Goal: Task Accomplishment & Management: Use online tool/utility

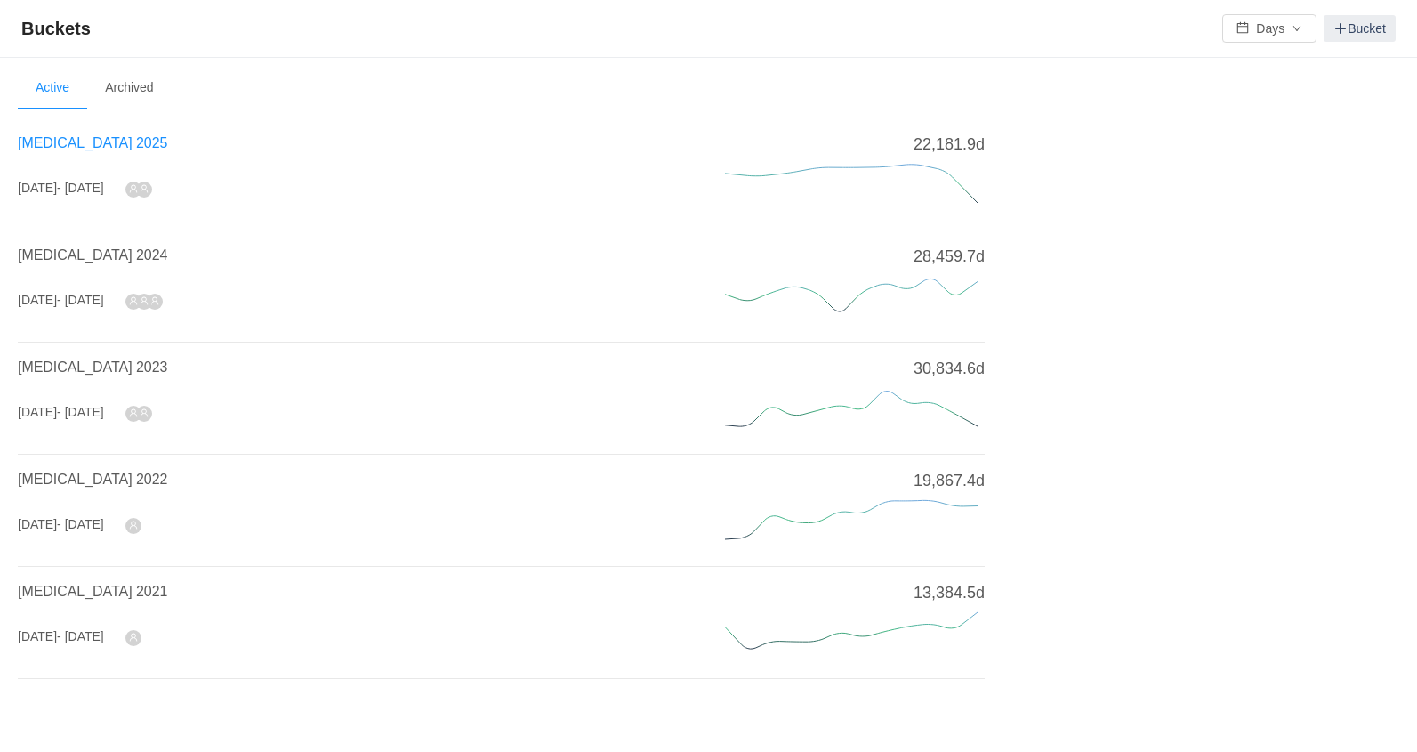
click at [78, 141] on span "[MEDICAL_DATA] 2025" at bounding box center [92, 142] width 149 height 15
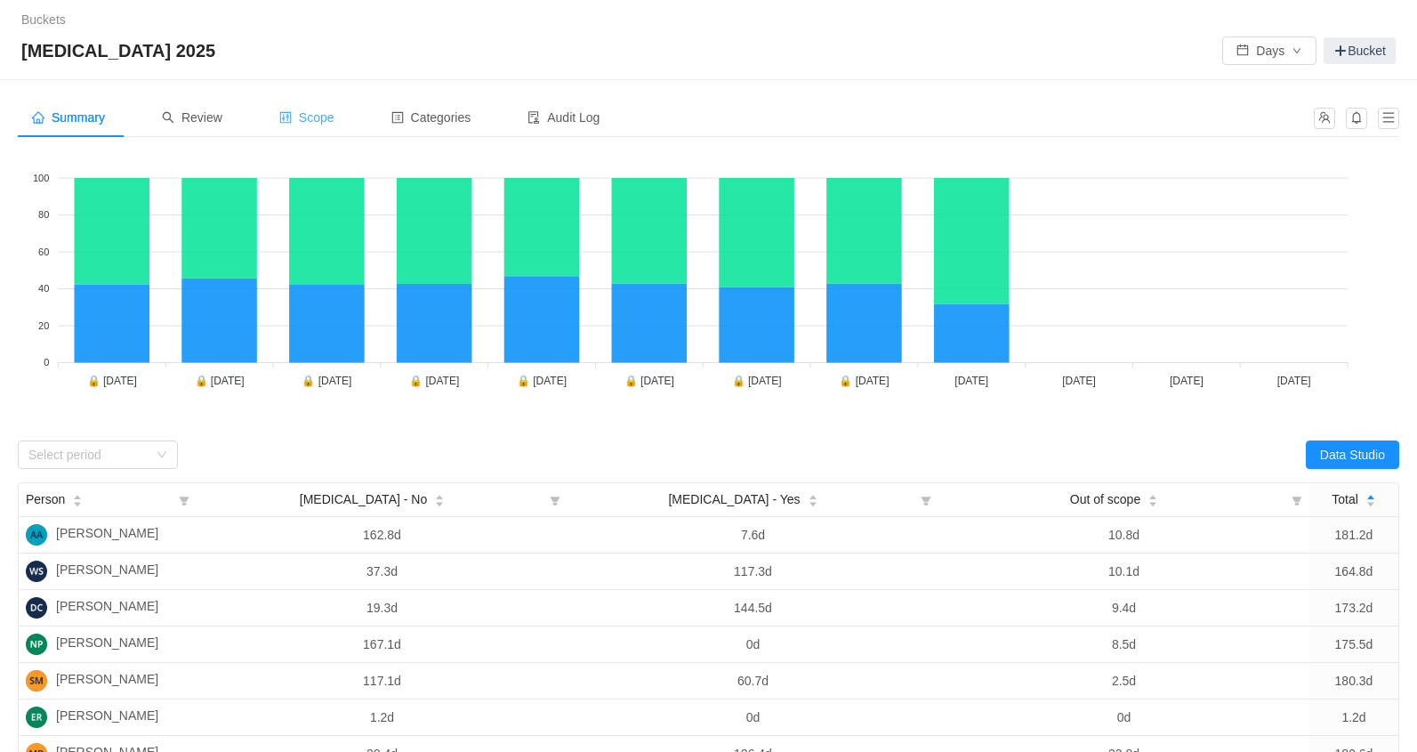
click at [328, 119] on span "Scope" at bounding box center [306, 117] width 55 height 14
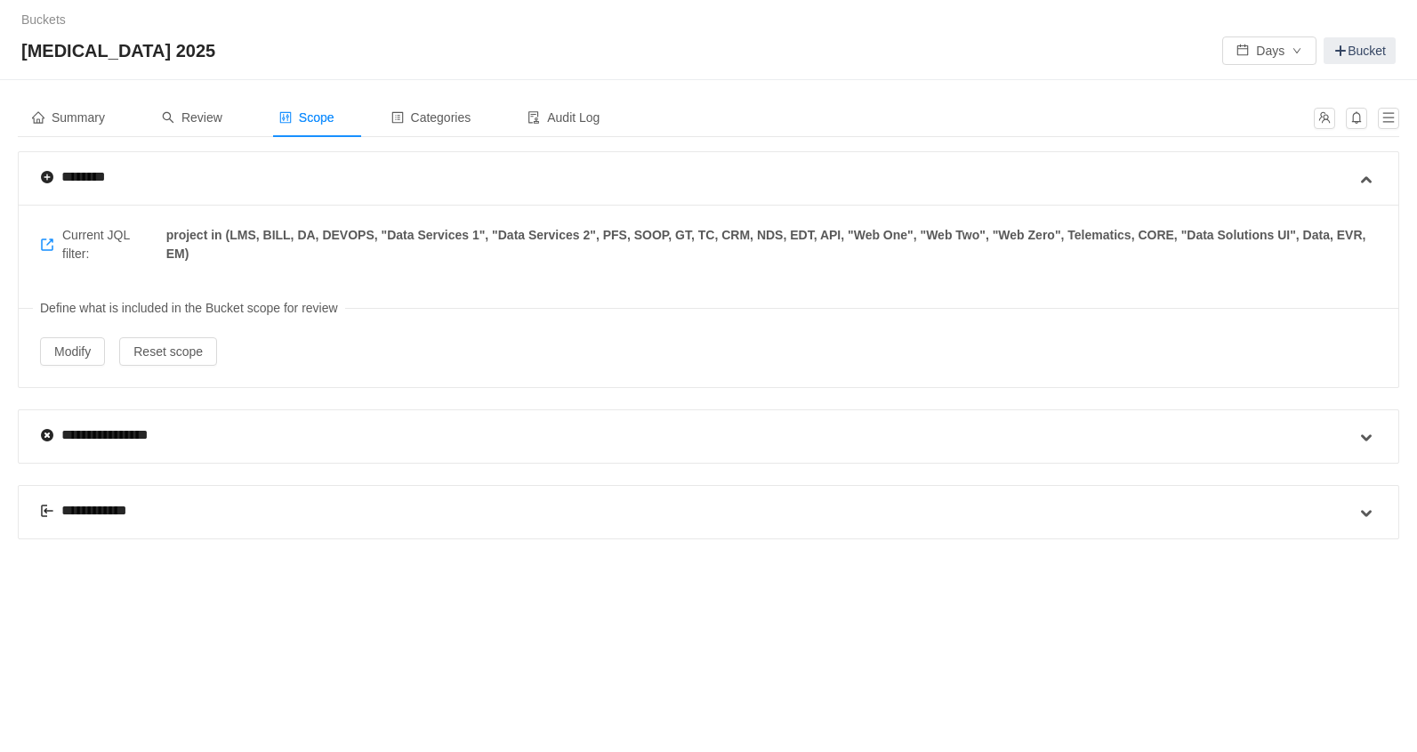
click at [85, 508] on div "**********" at bounding box center [94, 510] width 109 height 21
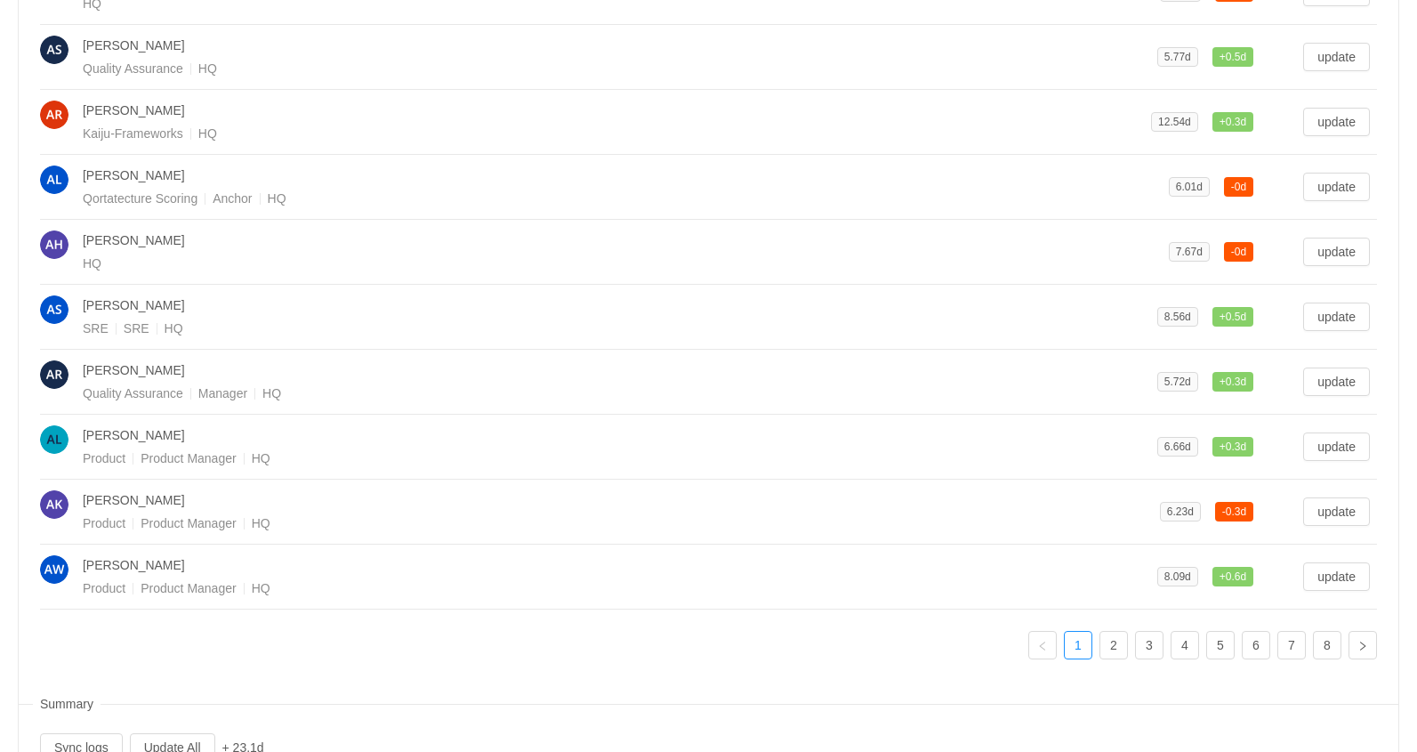
scroll to position [712, 0]
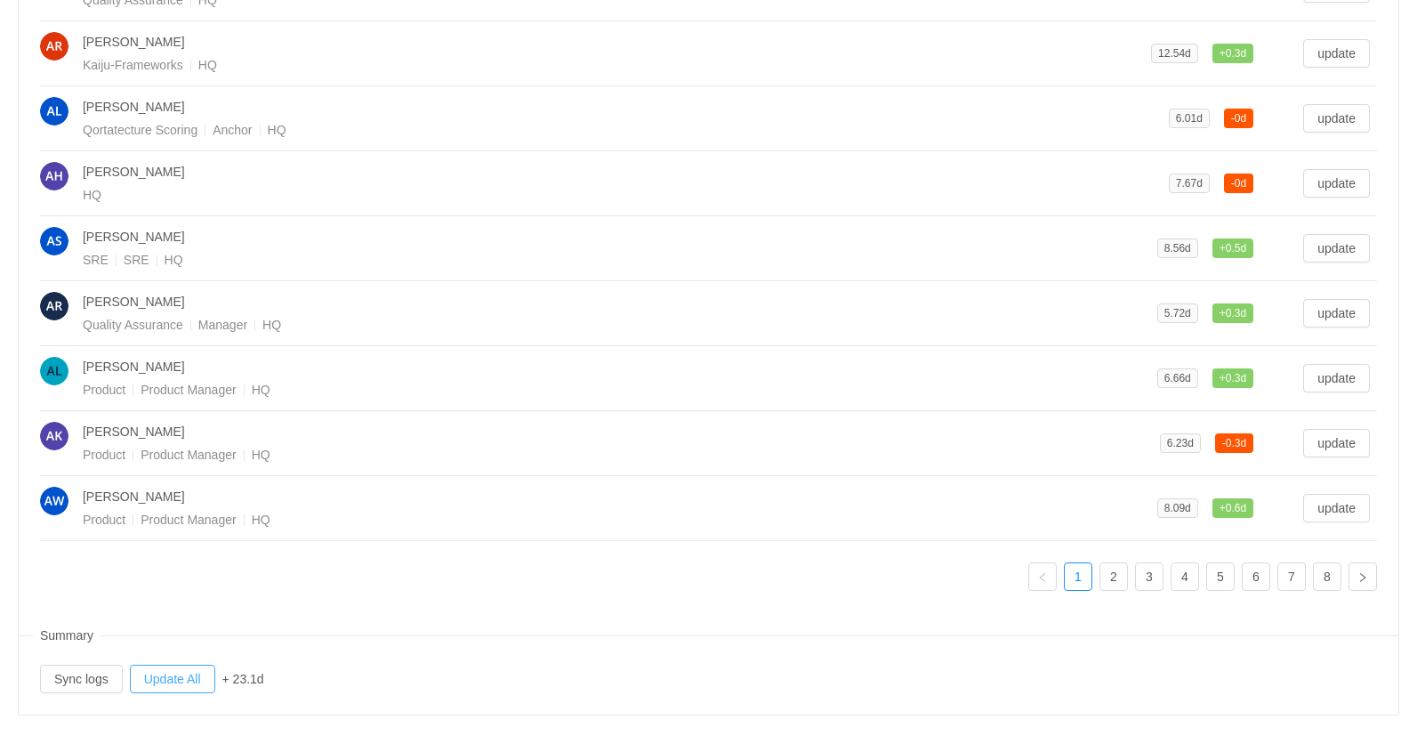
click at [189, 668] on button "Update All" at bounding box center [172, 679] width 85 height 28
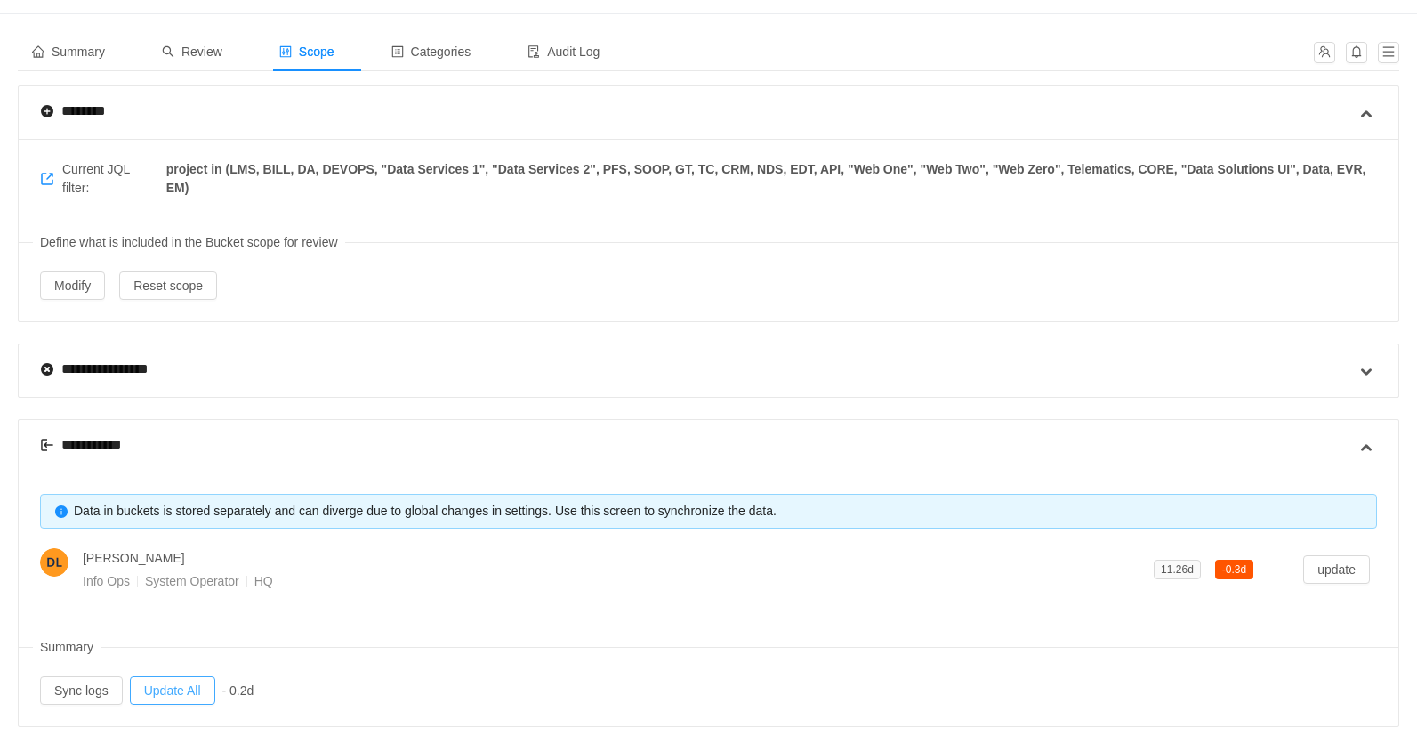
scroll to position [77, 0]
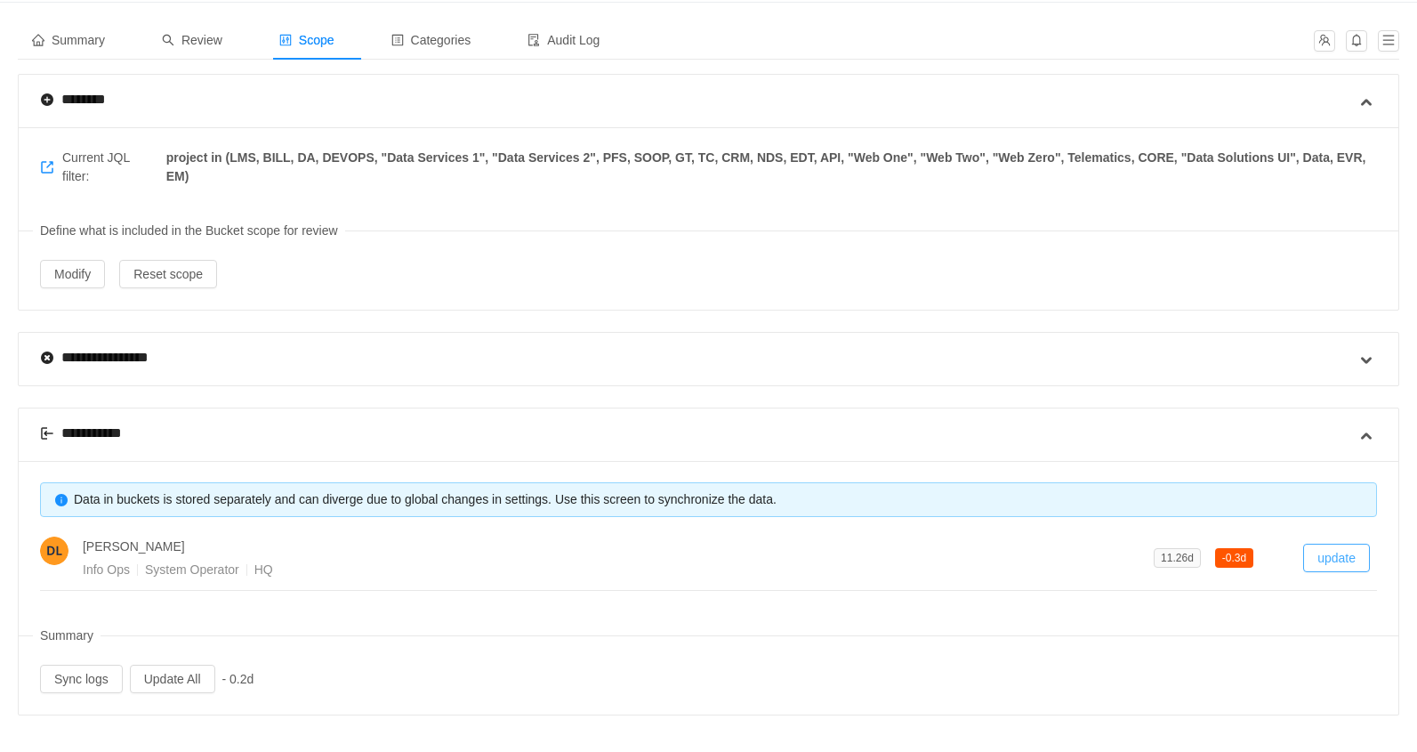
click at [1340, 552] on button "update" at bounding box center [1336, 558] width 67 height 28
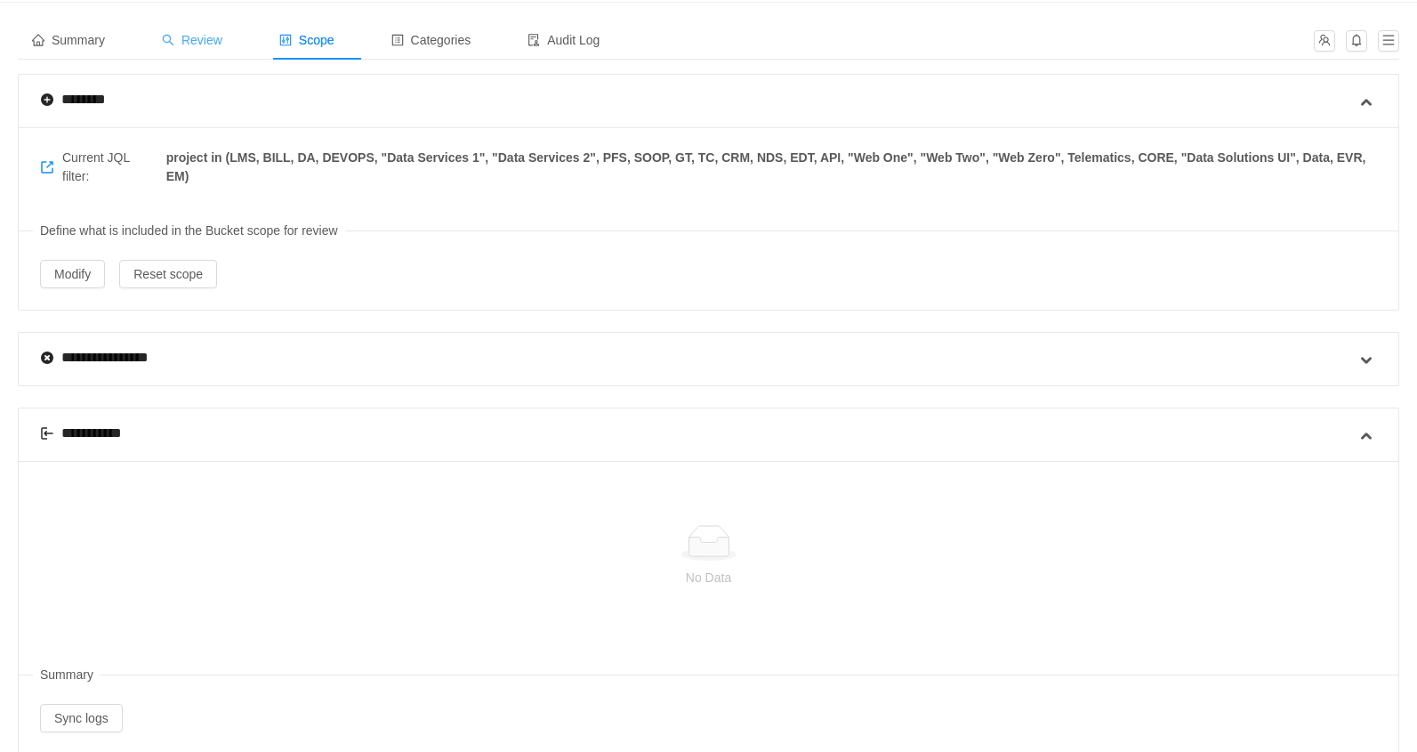
click at [203, 42] on span "Review" at bounding box center [192, 40] width 60 height 14
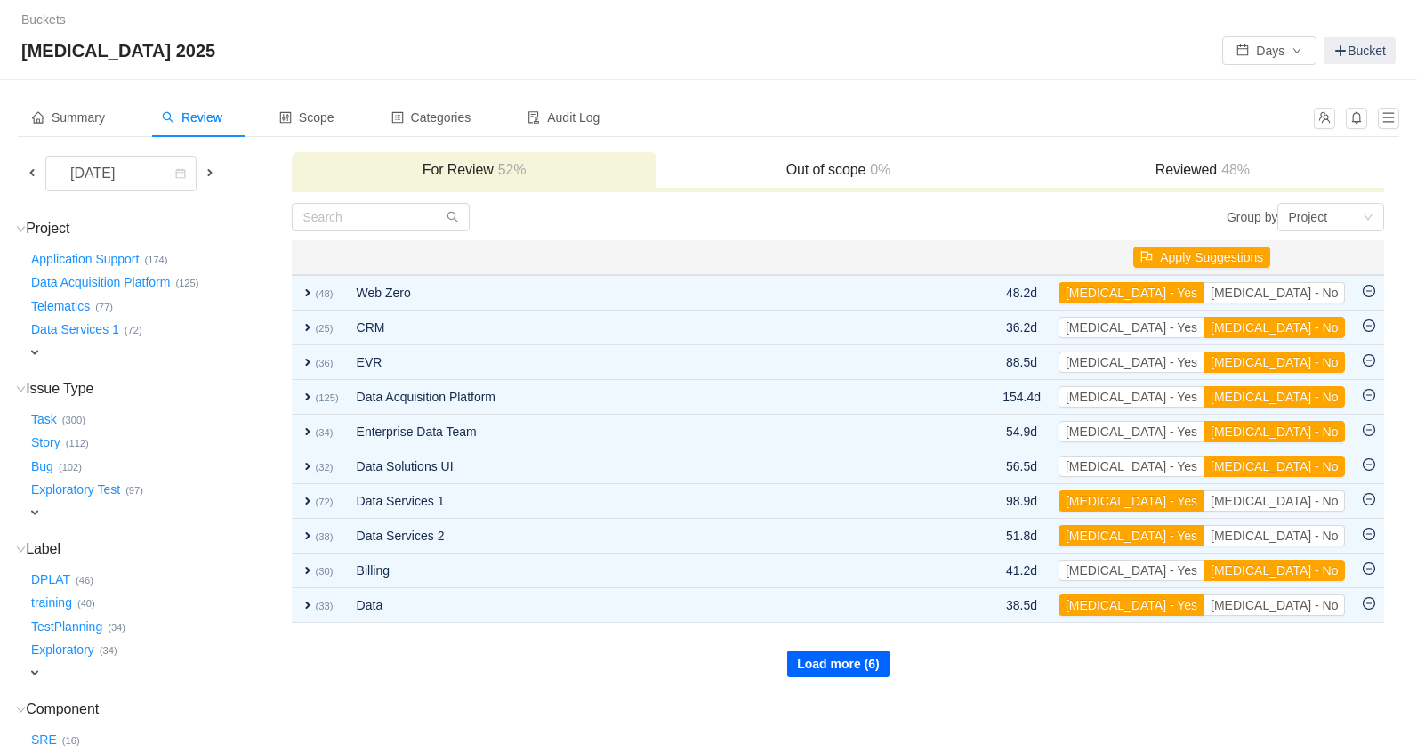
click at [869, 663] on button "Load more (6)" at bounding box center [838, 663] width 102 height 27
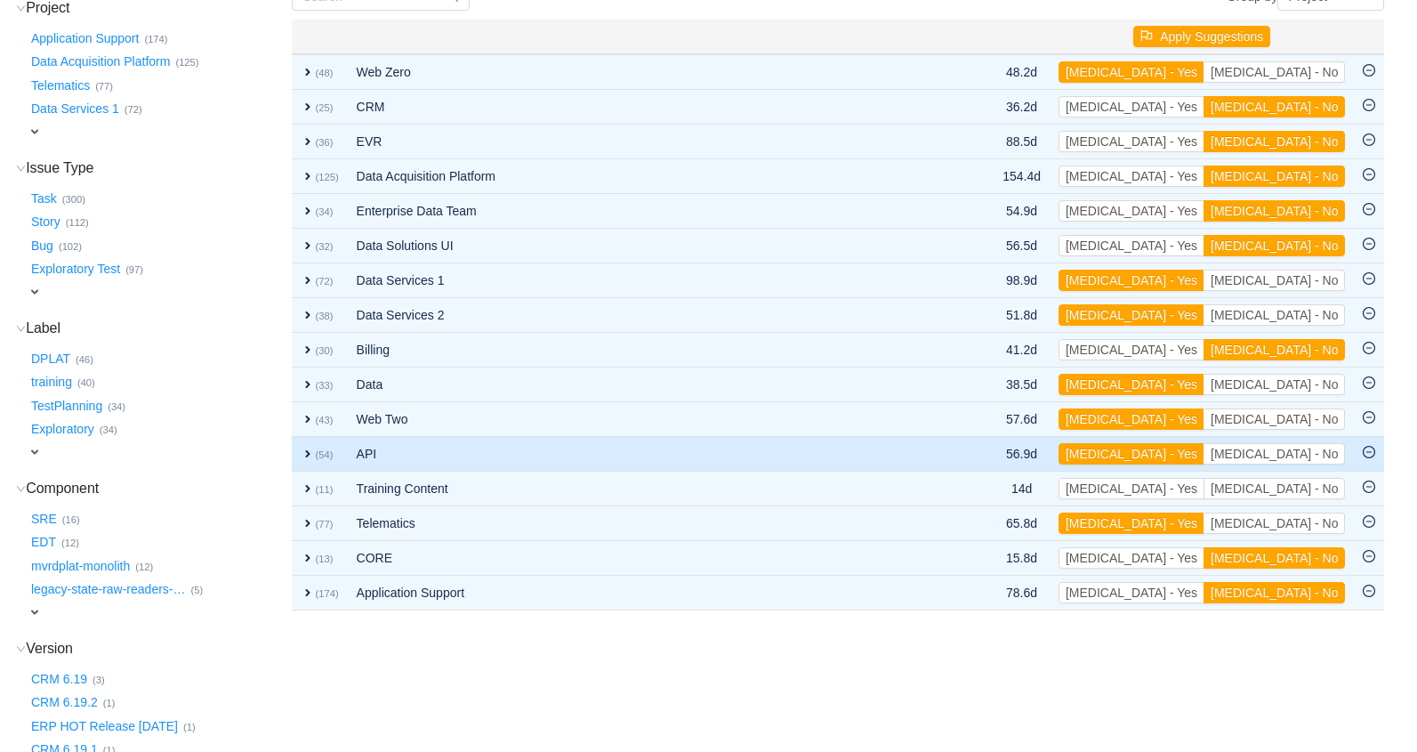
scroll to position [224, 0]
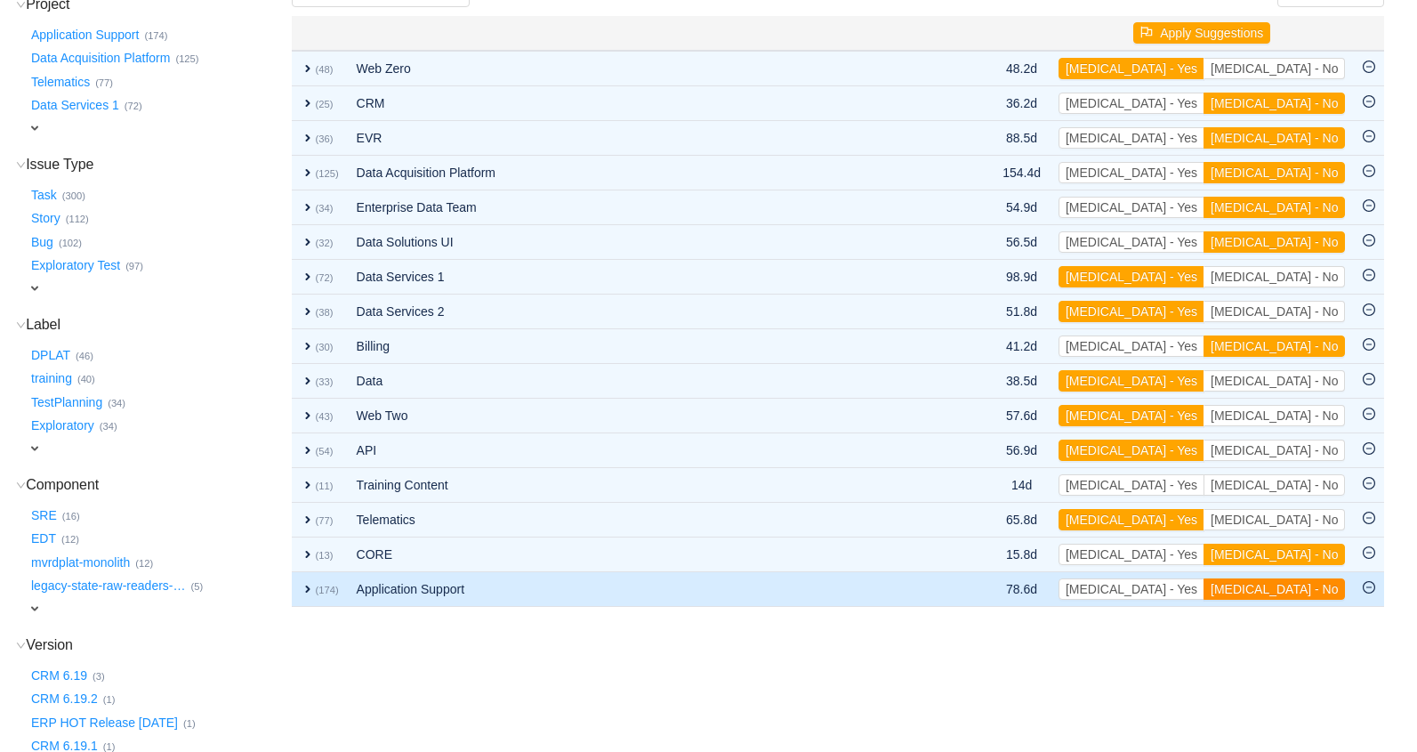
click at [1285, 585] on button "[MEDICAL_DATA] - No" at bounding box center [1274, 588] width 141 height 21
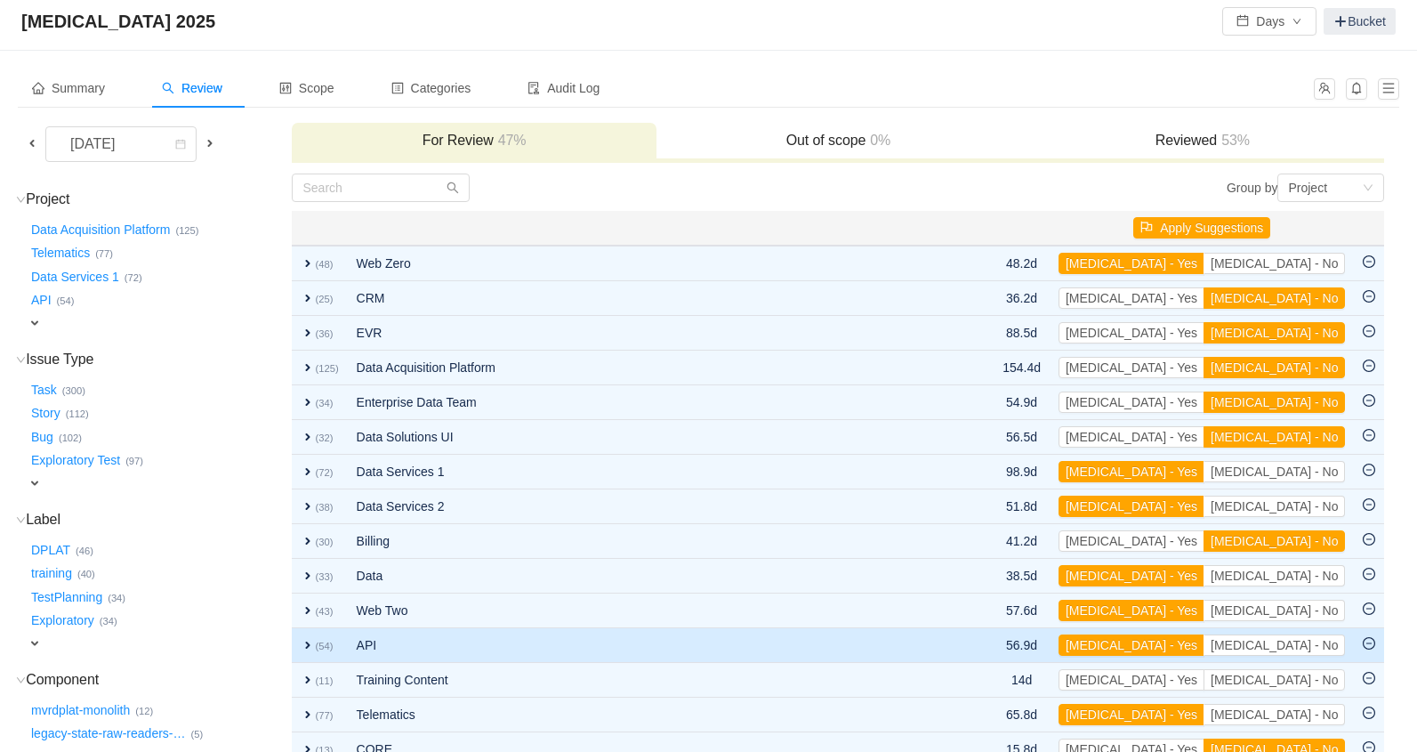
scroll to position [0, 0]
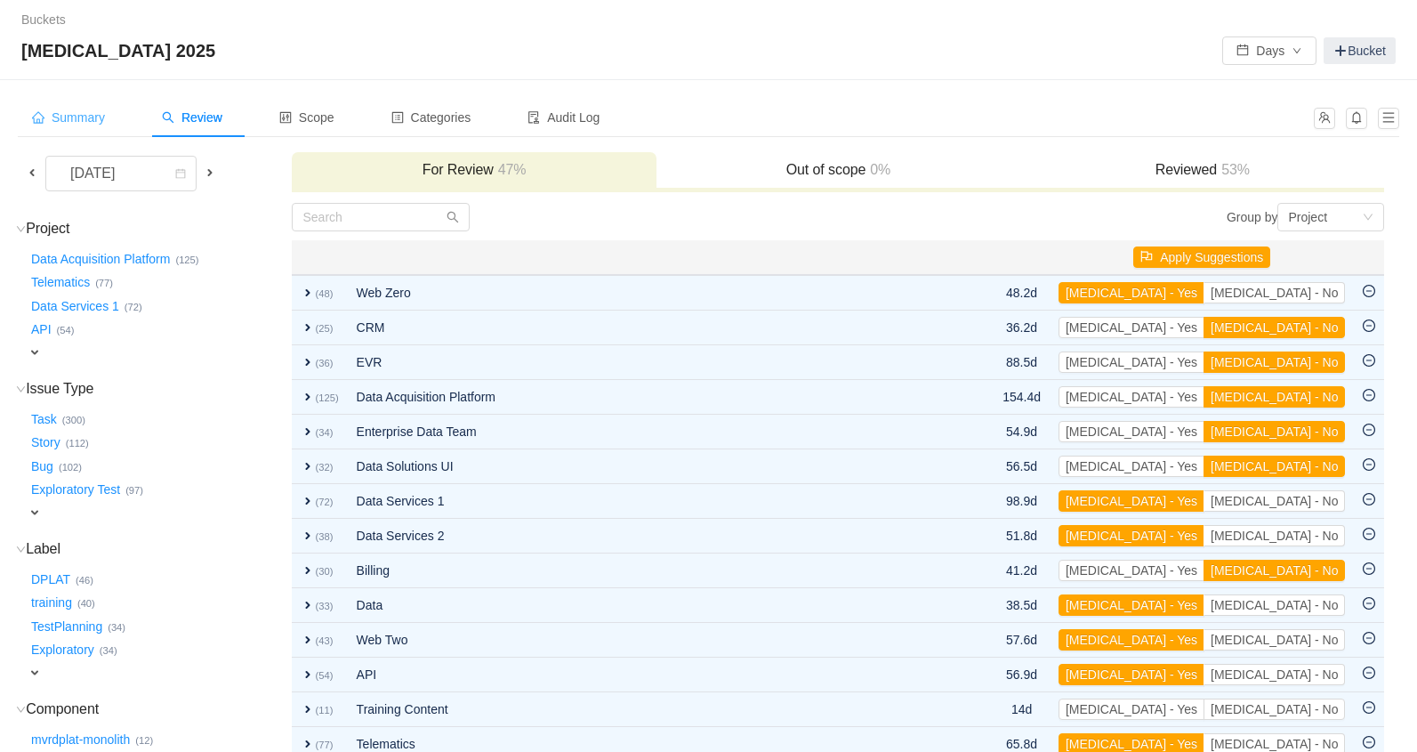
click at [93, 119] on span "Summary" at bounding box center [68, 117] width 73 height 14
